Goal: Transaction & Acquisition: Purchase product/service

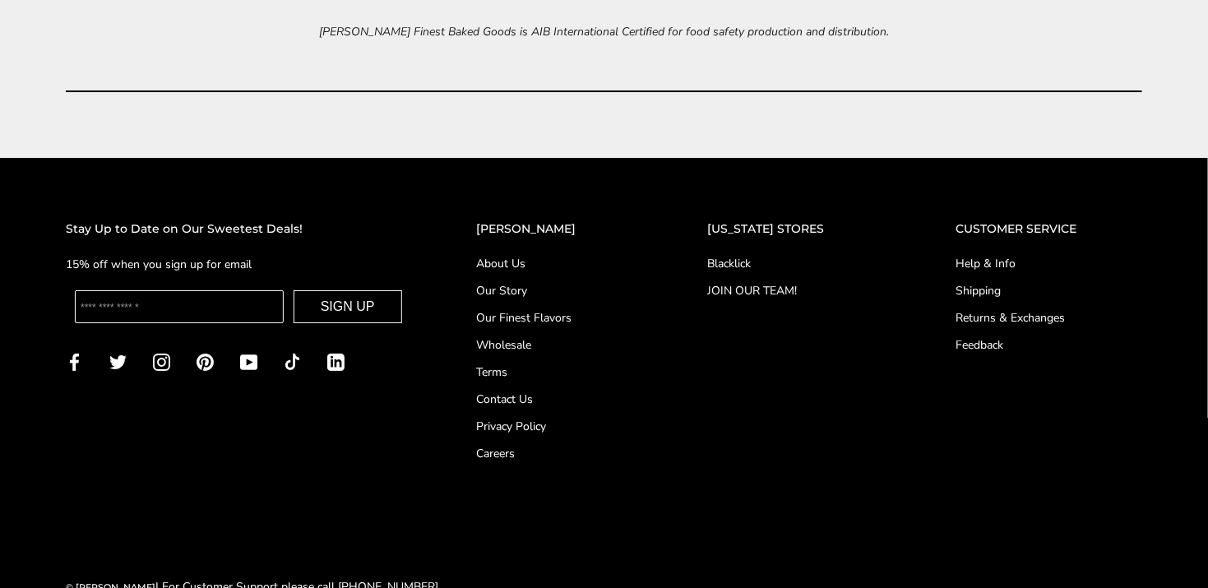
scroll to position [6907, 0]
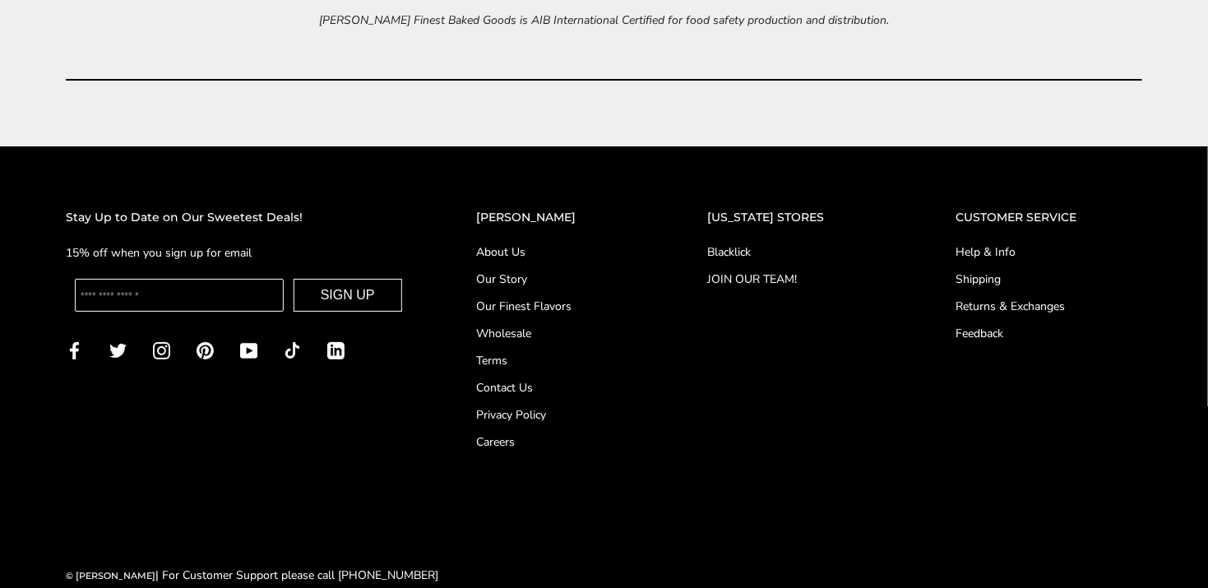
click at [541, 379] on link "Contact Us" at bounding box center [559, 387] width 165 height 17
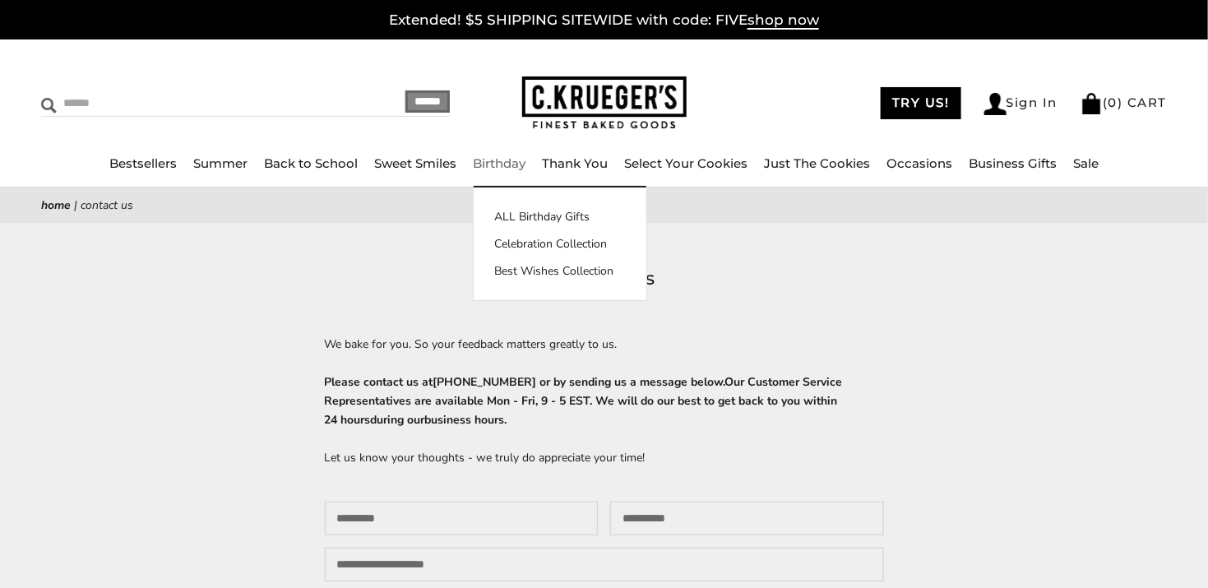
click at [72, 102] on input "Search" at bounding box center [174, 102] width 266 height 25
type input "******"
click at [405, 90] on input "******" at bounding box center [427, 101] width 44 height 22
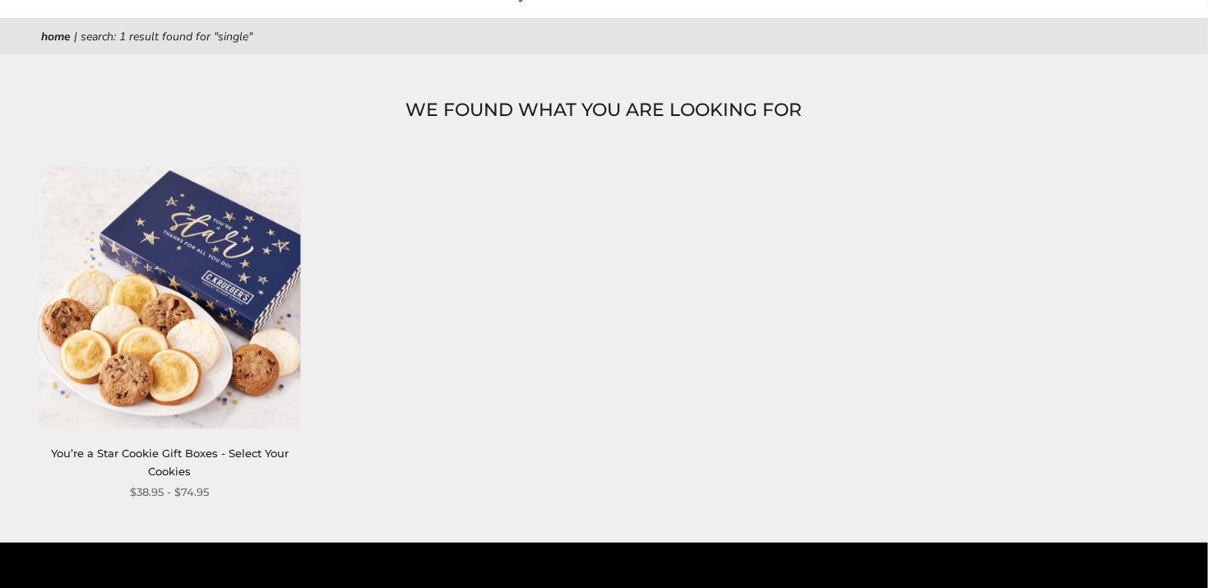
scroll to position [246, 0]
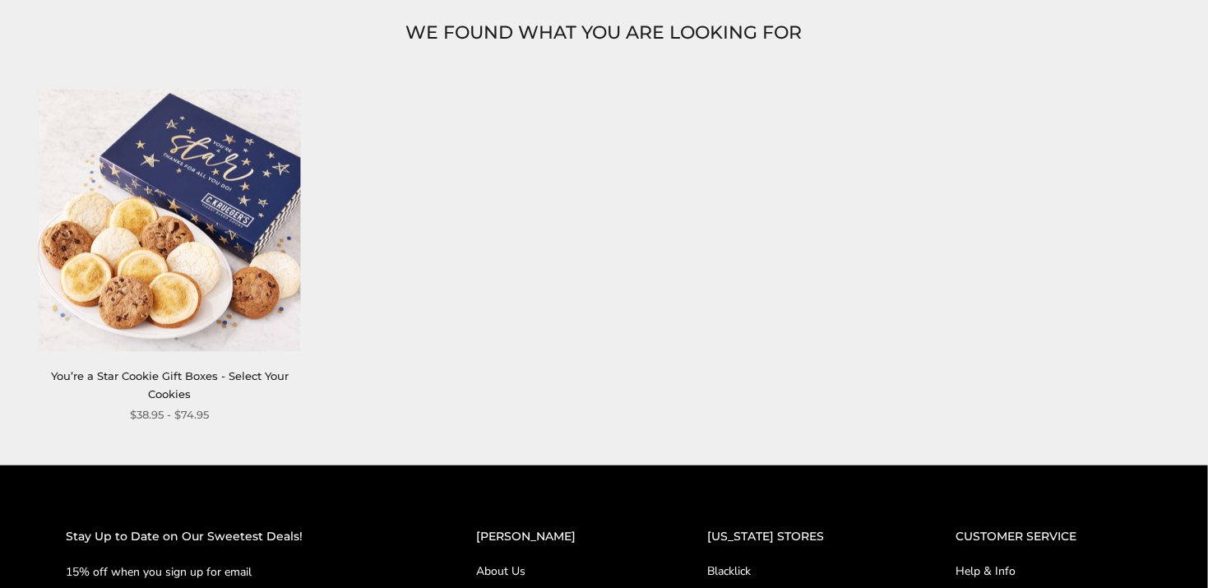
click at [243, 371] on link "You’re a Star Cookie Gift Boxes - Select Your Cookies" at bounding box center [170, 384] width 238 height 30
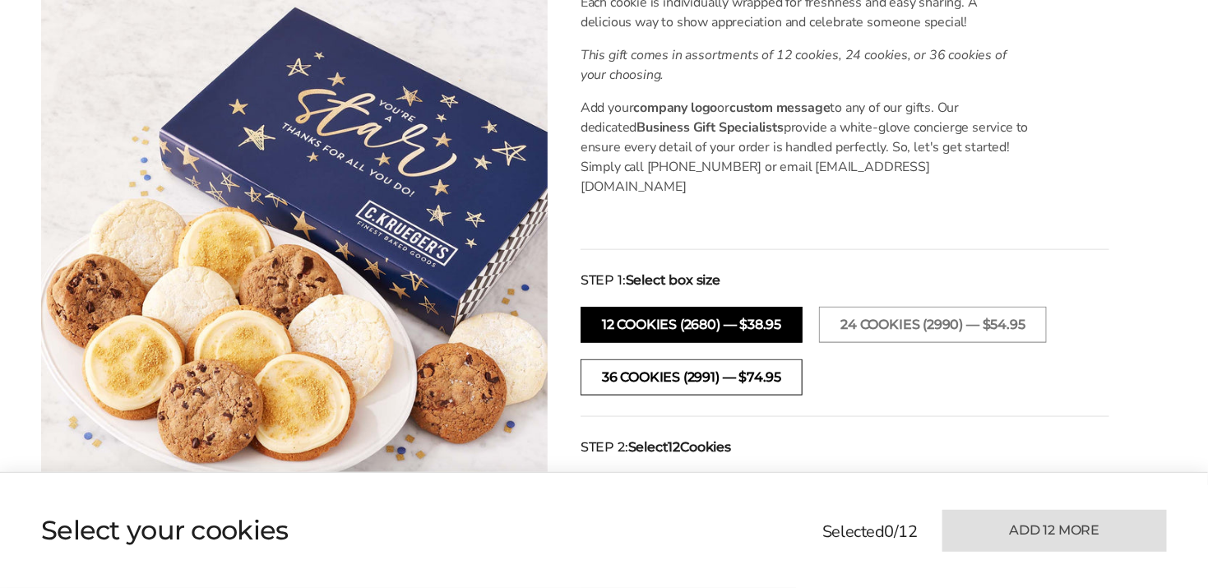
scroll to position [740, 0]
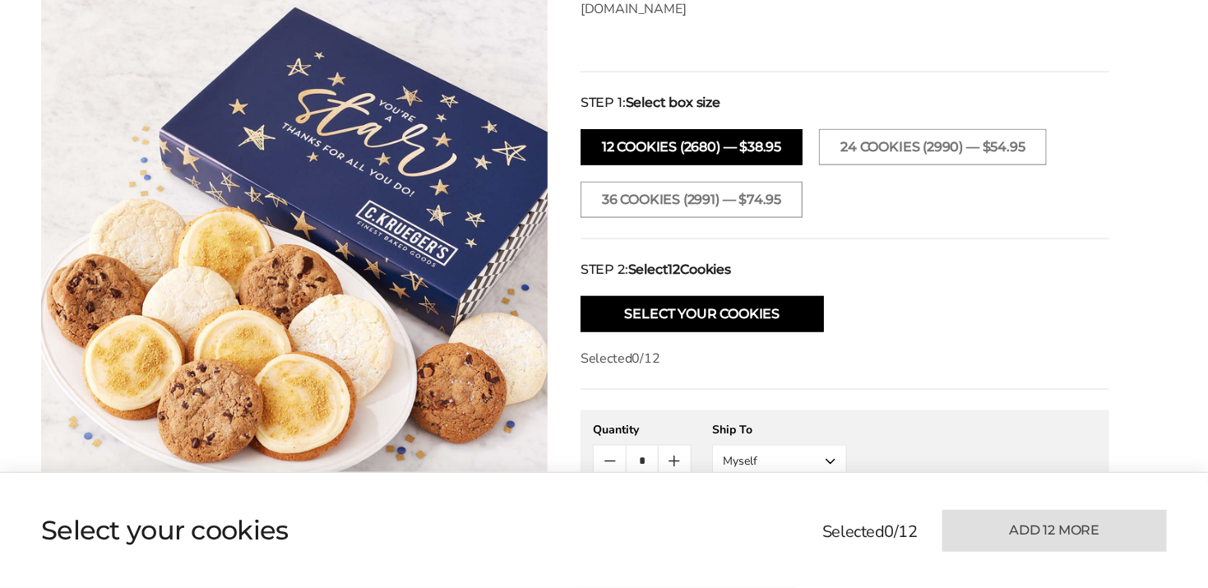
click at [706, 129] on button "12 COOKIES (2680) — $38.95" at bounding box center [692, 147] width 222 height 36
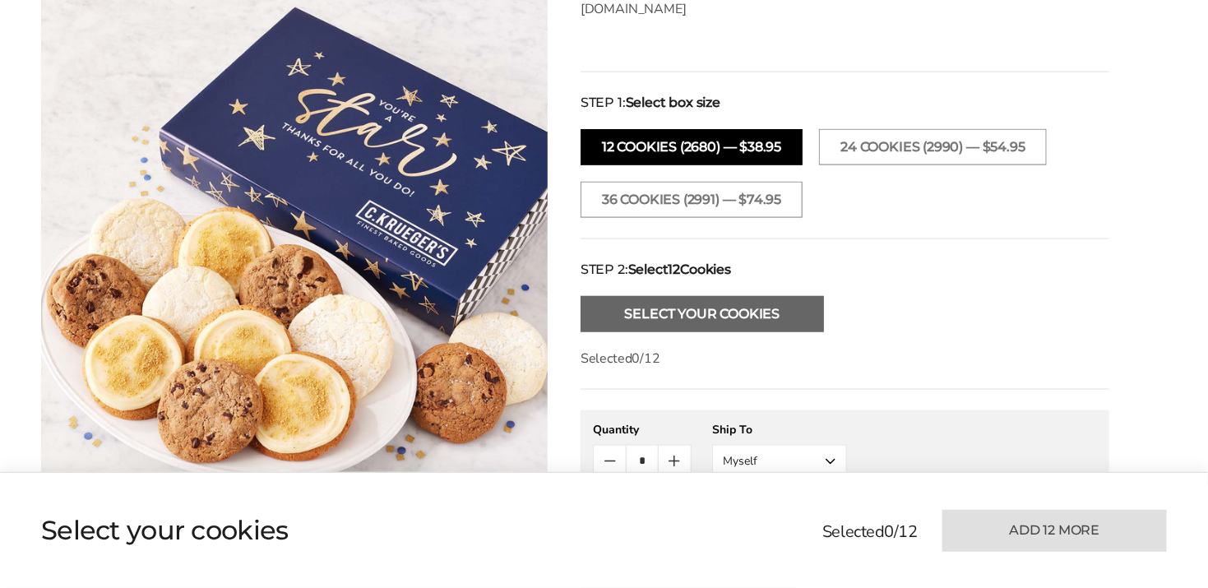
click at [762, 296] on button "Select Your Cookies" at bounding box center [702, 314] width 243 height 36
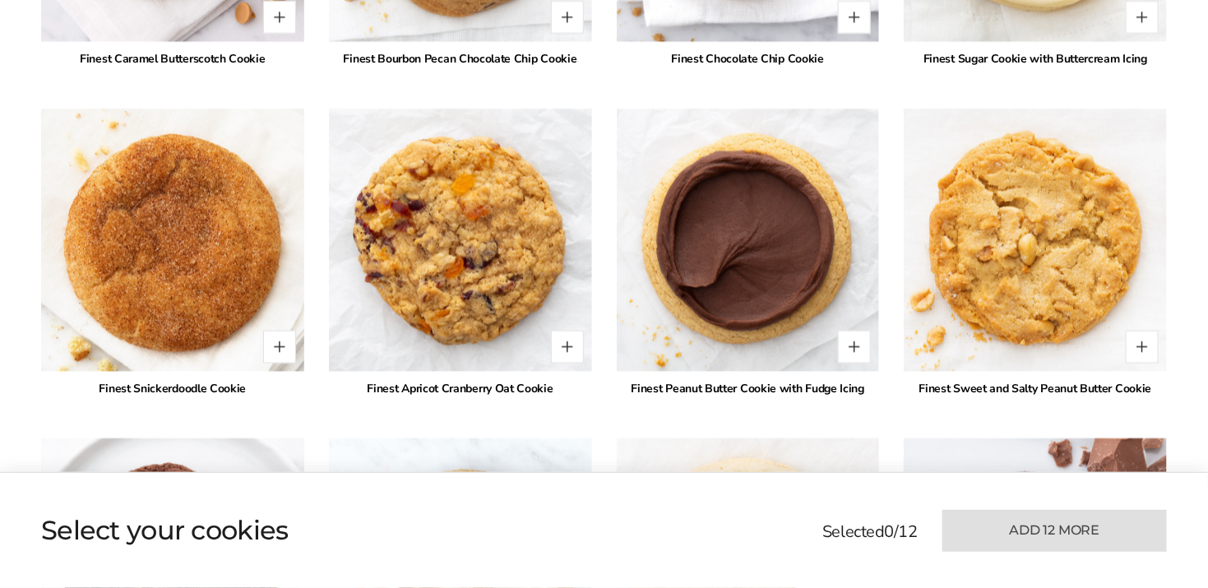
scroll to position [2831, 0]
